Goal: Task Accomplishment & Management: Use online tool/utility

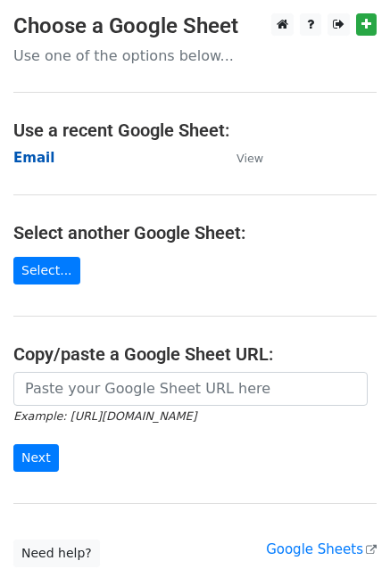
click at [28, 156] on strong "Email" at bounding box center [33, 158] width 41 height 16
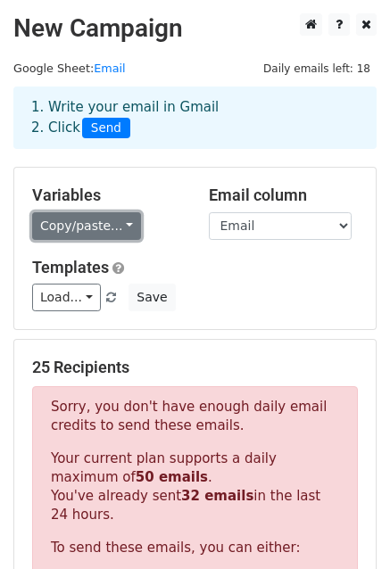
click at [108, 224] on link "Copy/paste..." at bounding box center [86, 226] width 109 height 28
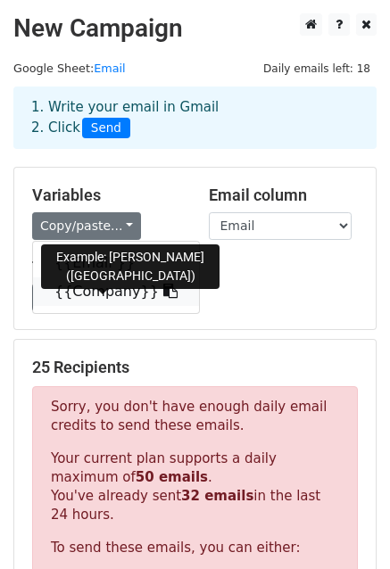
click at [111, 290] on link "{{Company}}" at bounding box center [116, 291] width 166 height 29
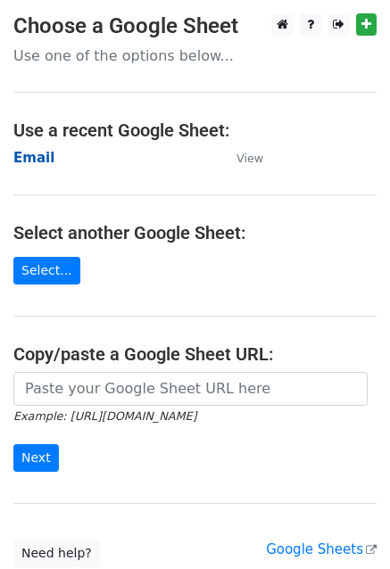
click at [26, 152] on strong "Email" at bounding box center [33, 158] width 41 height 16
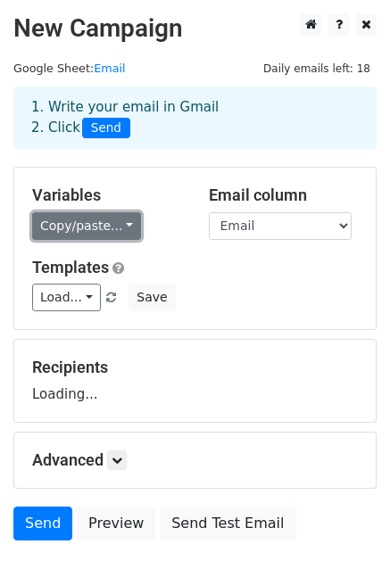
click at [103, 223] on link "Copy/paste..." at bounding box center [86, 226] width 109 height 28
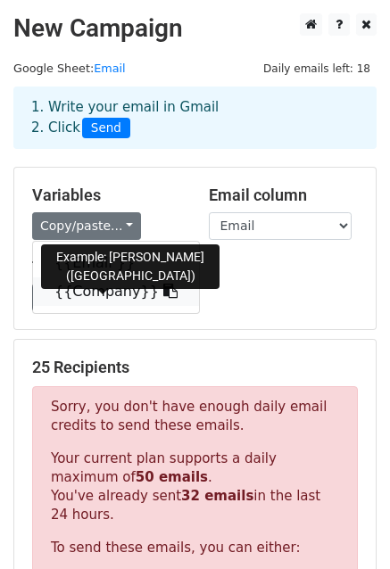
click at [96, 287] on link "{{Company}}" at bounding box center [116, 291] width 166 height 29
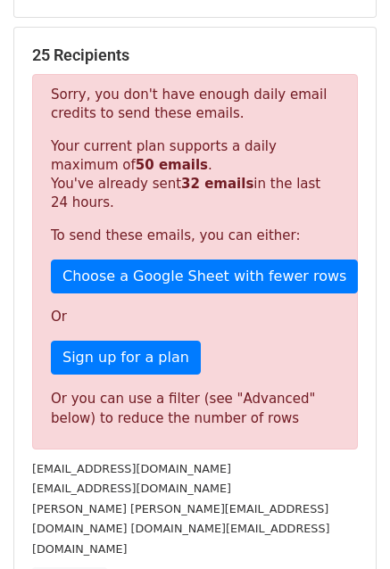
scroll to position [313, 0]
